Goal: Register for event/course: Register for event/course

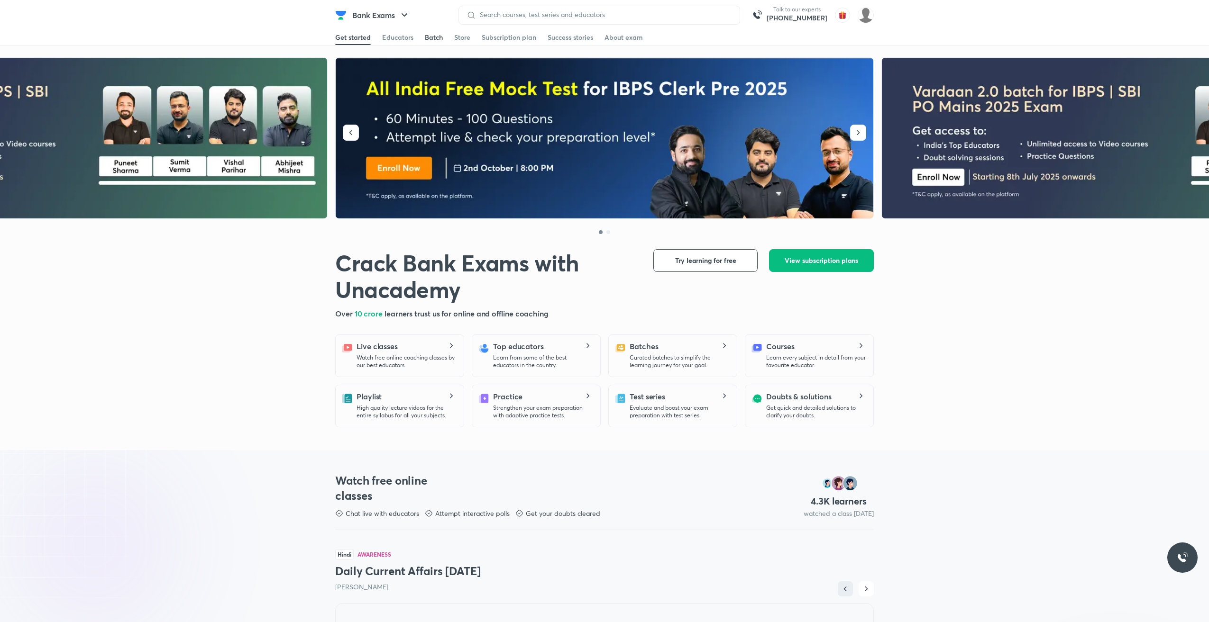
click at [440, 35] on div "Batch" at bounding box center [434, 37] width 18 height 9
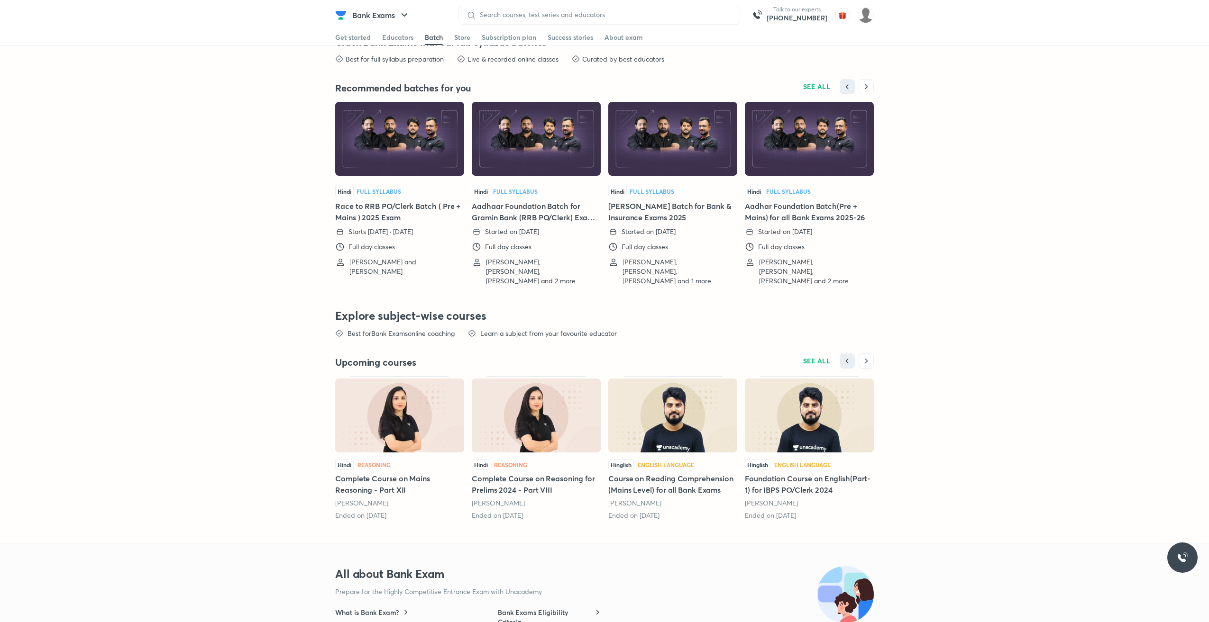
scroll to position [1973, 0]
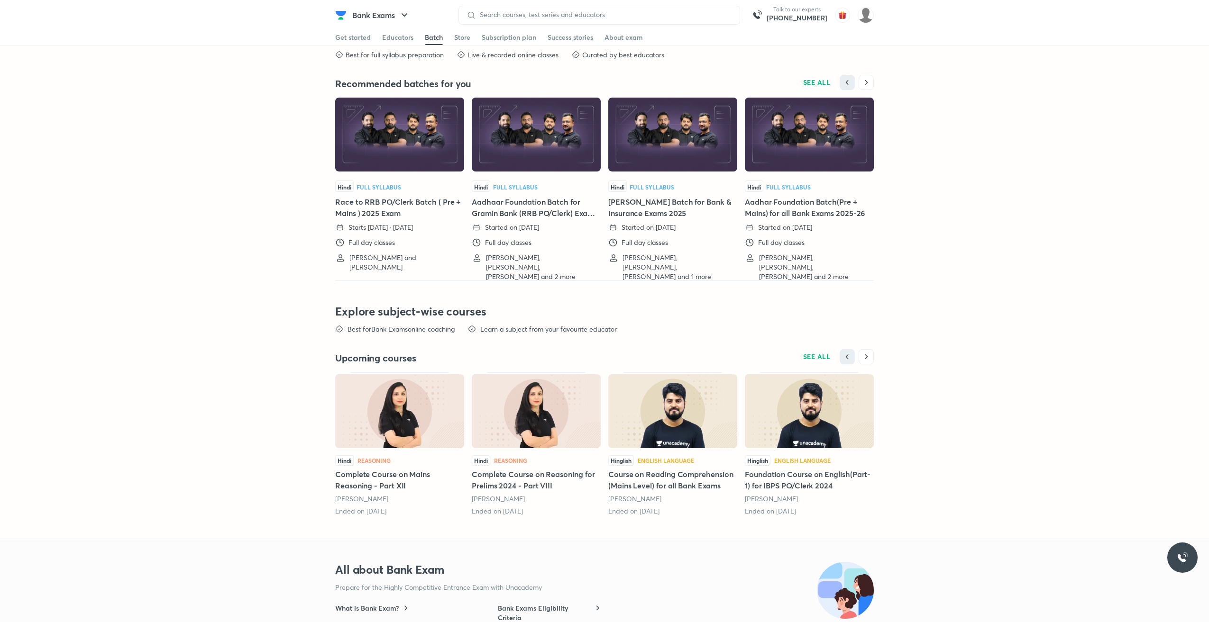
click at [370, 209] on h5 "Race to RRB PO/Clerk Batch ( Pre + Mains ) 2025 Exam" at bounding box center [399, 207] width 129 height 23
